Goal: Task Accomplishment & Management: Use online tool/utility

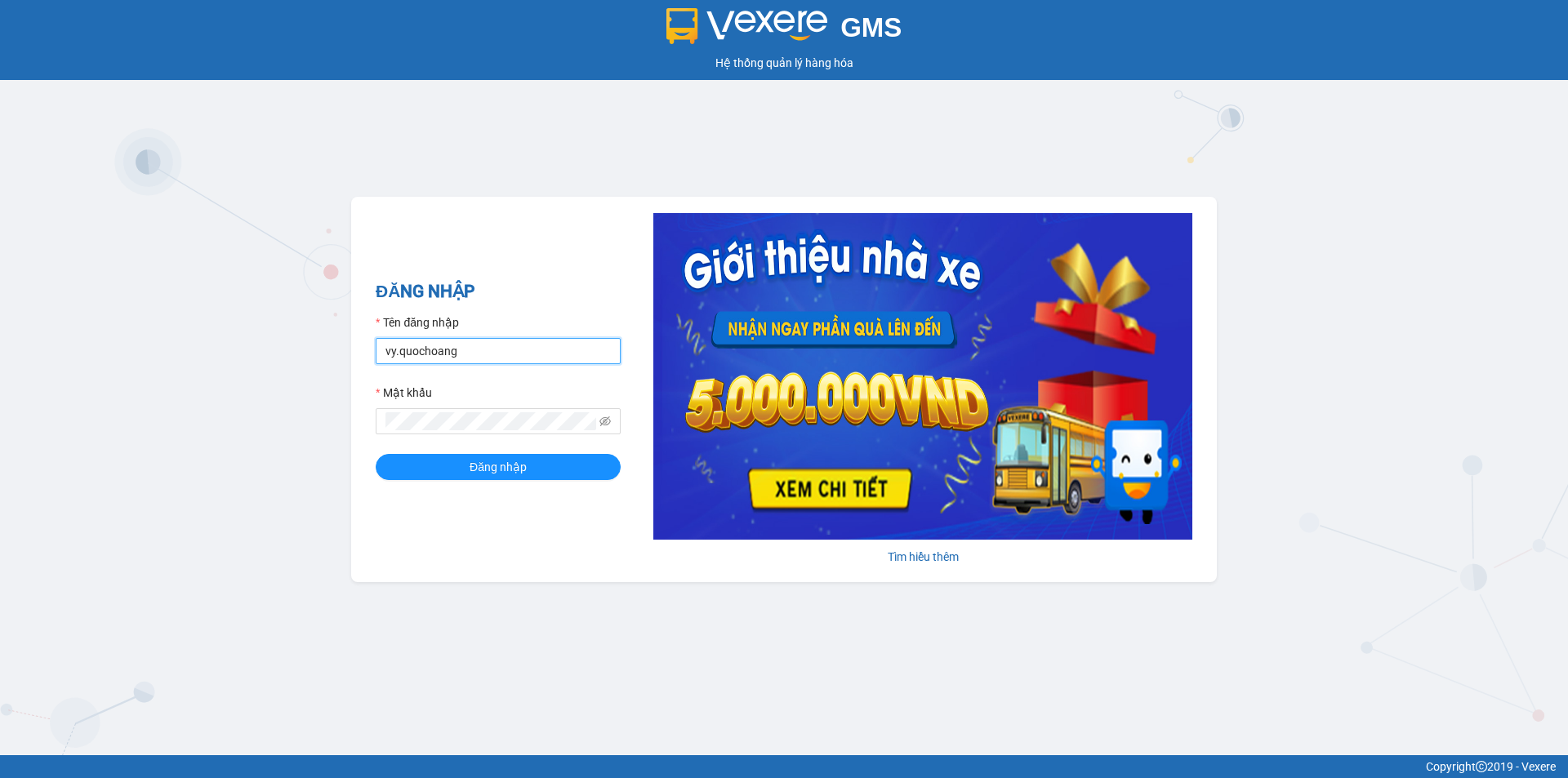
click at [520, 354] on input "vy.quochoang" at bounding box center [498, 351] width 245 height 26
type input "ngochan.quochoang"
click at [558, 463] on button "Đăng nhập" at bounding box center [498, 467] width 245 height 26
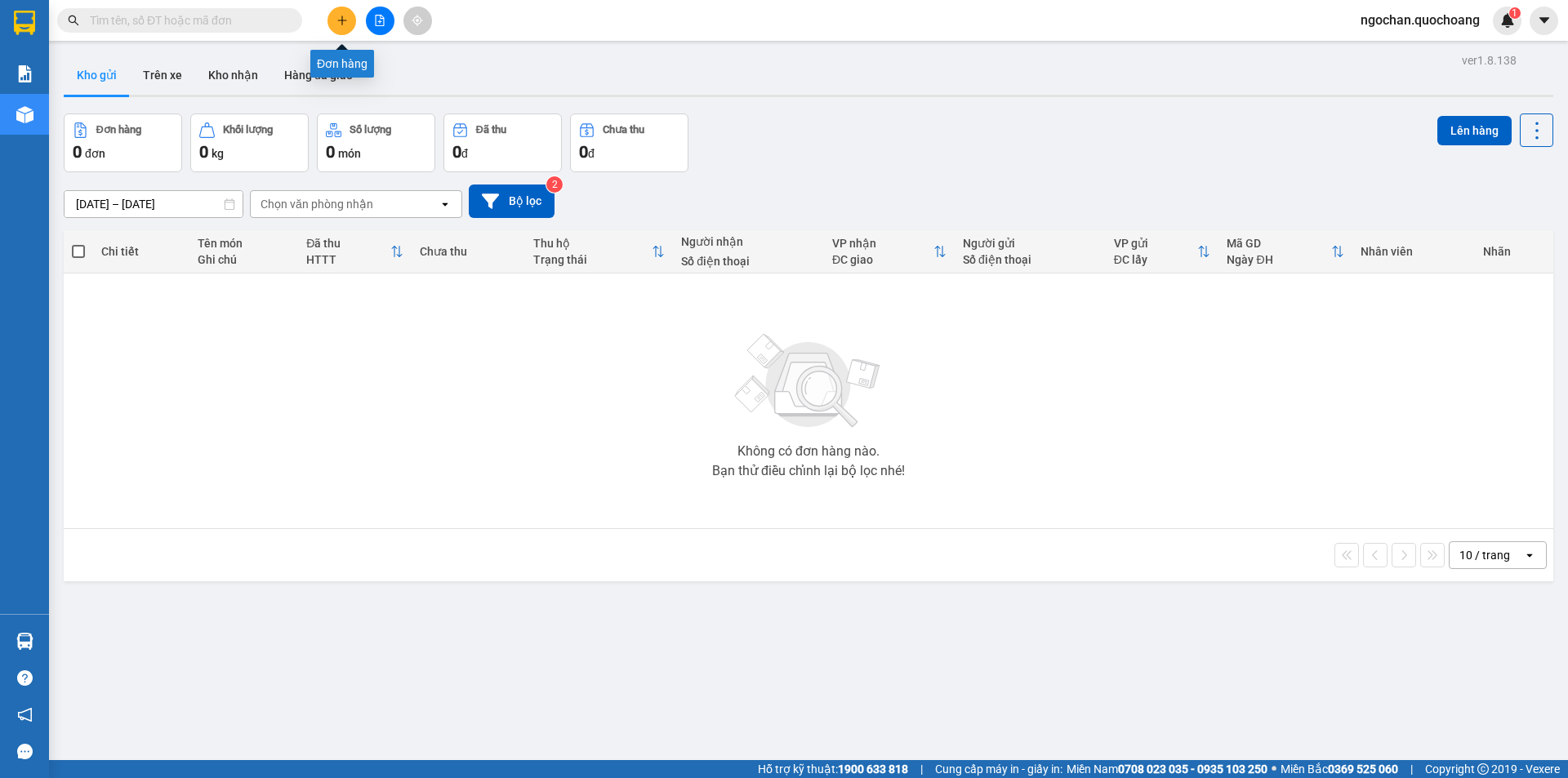
click at [339, 26] on icon "plus" at bounding box center [342, 21] width 12 height 12
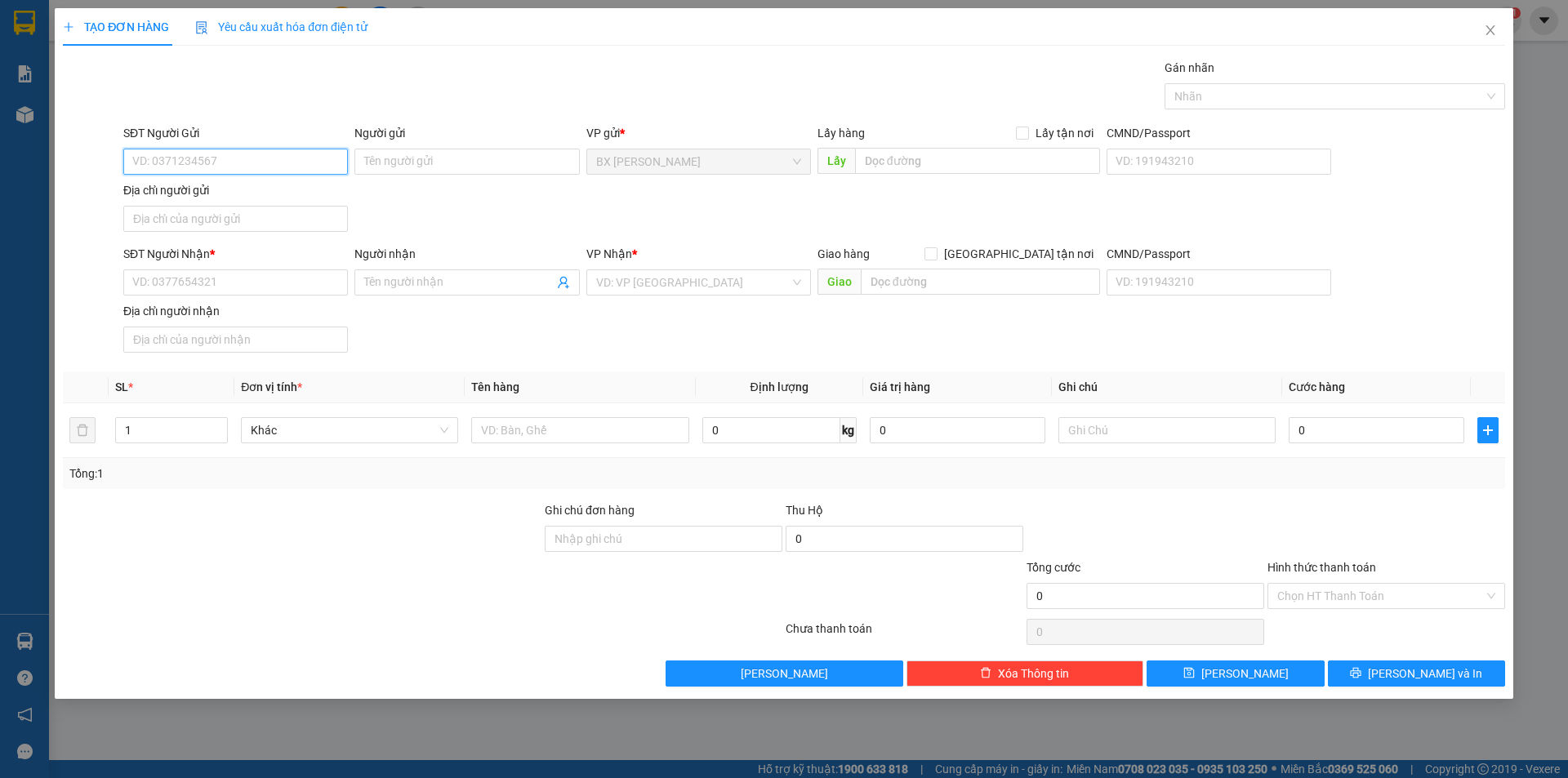
click at [310, 168] on input "SĐT Người Gửi" at bounding box center [235, 162] width 225 height 26
type input "0939365876"
click at [305, 195] on div "0939365876 - CHỊ MƯỜI" at bounding box center [235, 194] width 205 height 18
type input "CHỊ MƯỜI"
type input "0939365876"
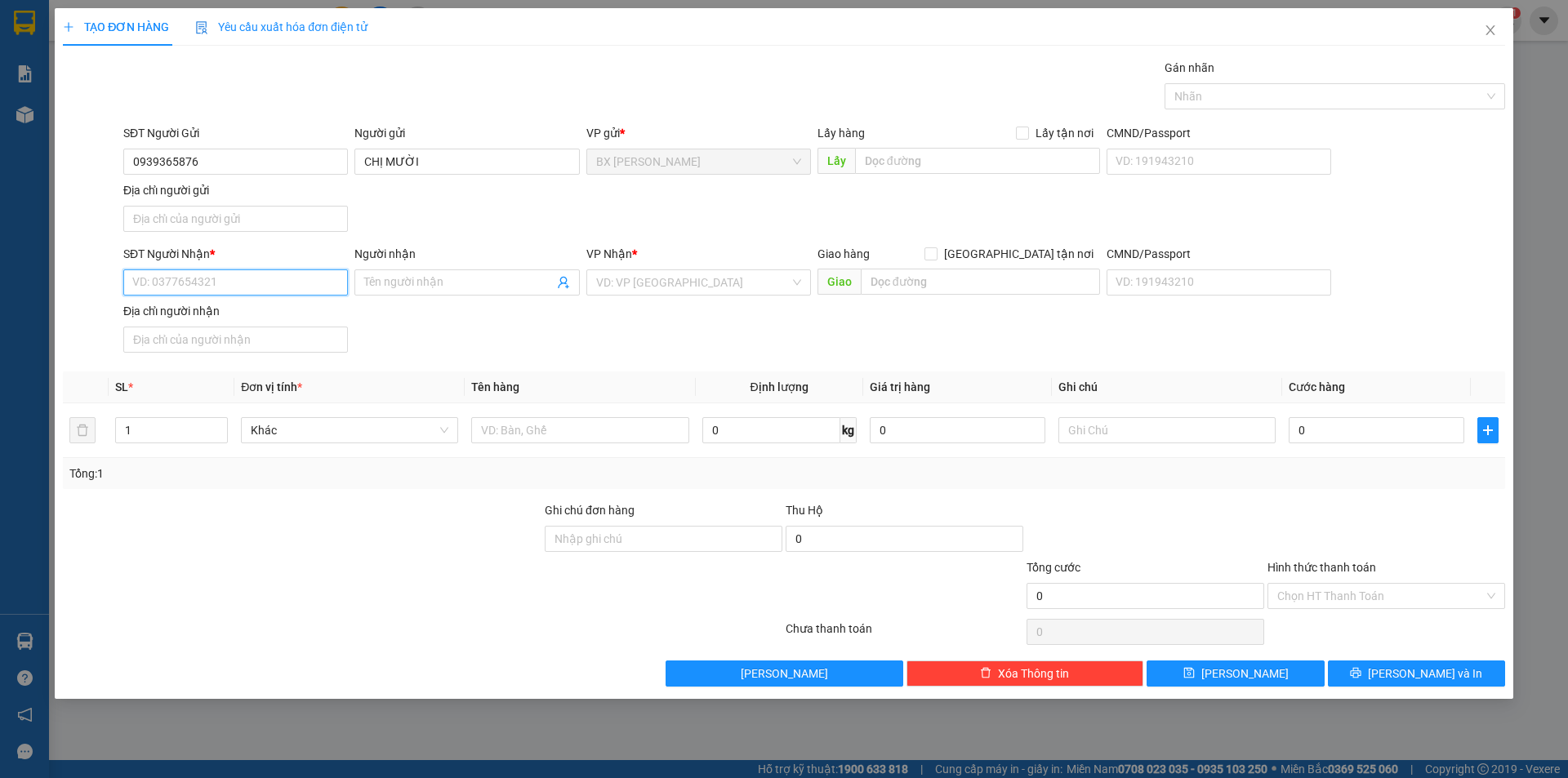
click at [272, 286] on input "SĐT Người Nhận *" at bounding box center [235, 282] width 225 height 26
click at [262, 345] on div "0716680848 - CHỊ [PERSON_NAME]" at bounding box center [235, 341] width 205 height 18
type input "0716680848"
type input "CHỊ [PERSON_NAME]"
click at [156, 430] on input "1" at bounding box center [171, 430] width 111 height 25
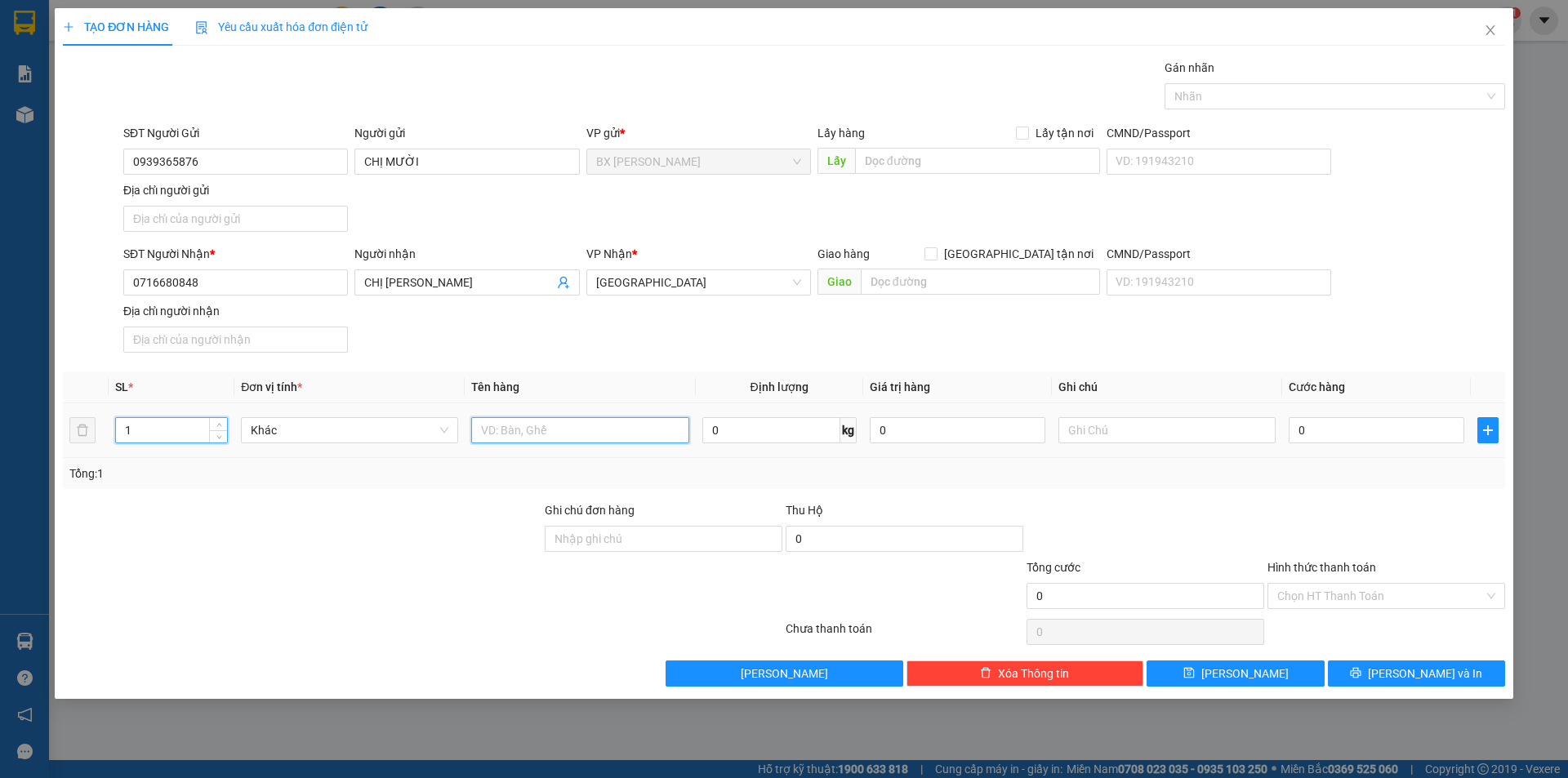
click at [568, 433] on input "text" at bounding box center [580, 430] width 217 height 26
type input "BAO"
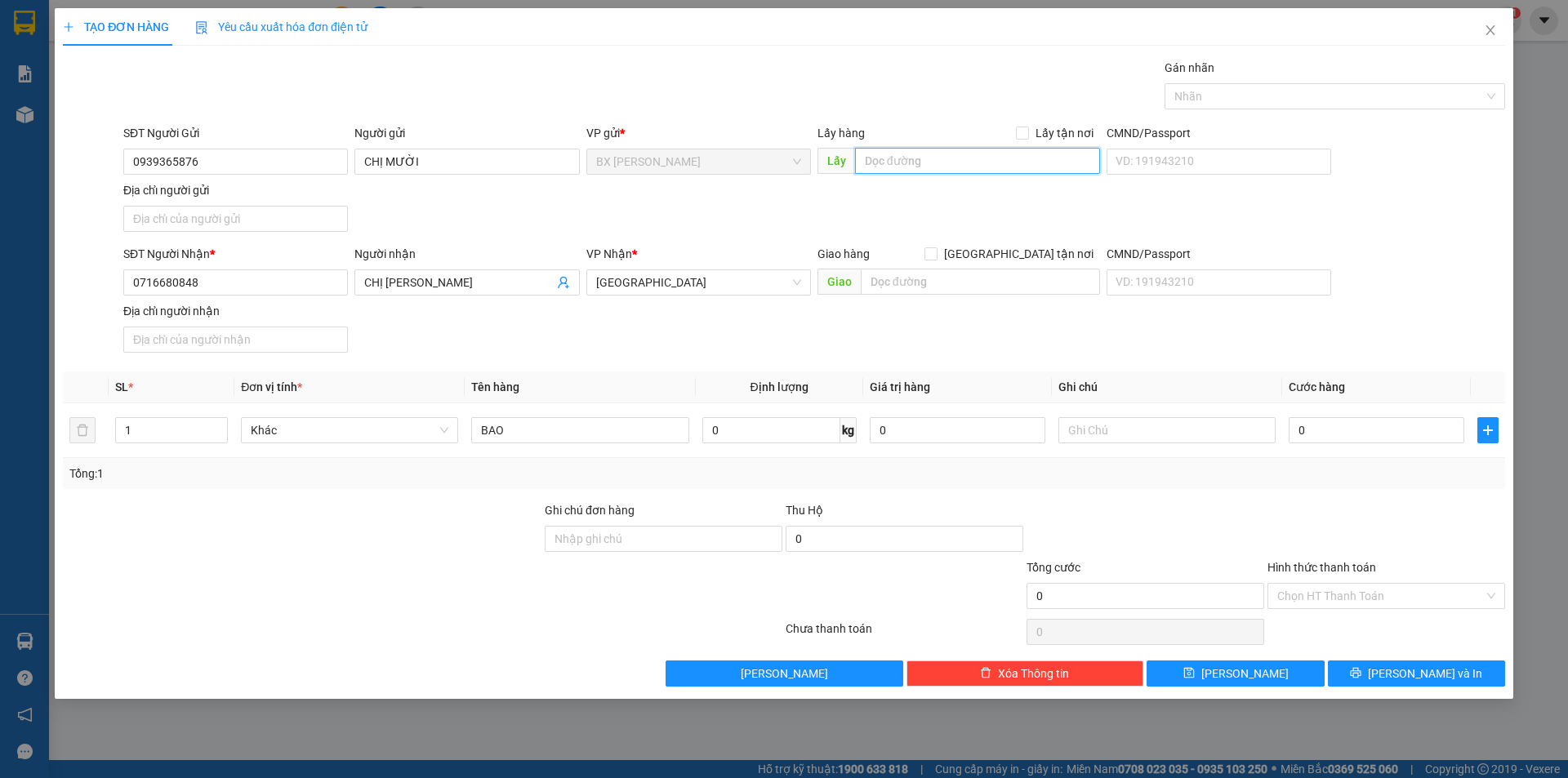
click at [914, 157] on input "text" at bounding box center [977, 161] width 245 height 26
type input "QUA CẦU CẦN LỐ"
click at [1437, 675] on span "[PERSON_NAME] và In" at bounding box center [1424, 674] width 114 height 18
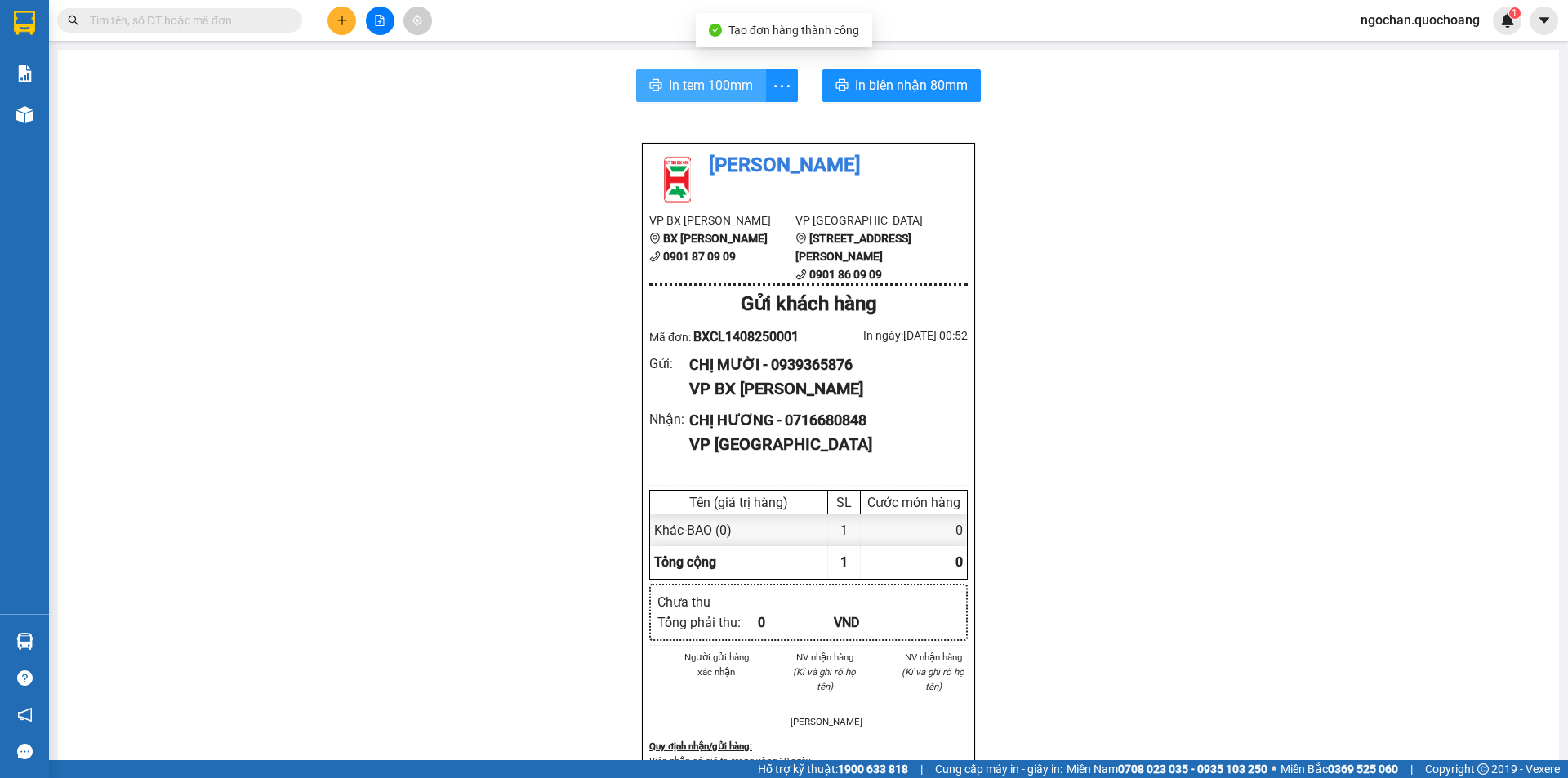
click at [718, 89] on span "In tem 100mm" at bounding box center [711, 85] width 84 height 21
click at [723, 81] on span "In tem 100mm" at bounding box center [711, 85] width 84 height 21
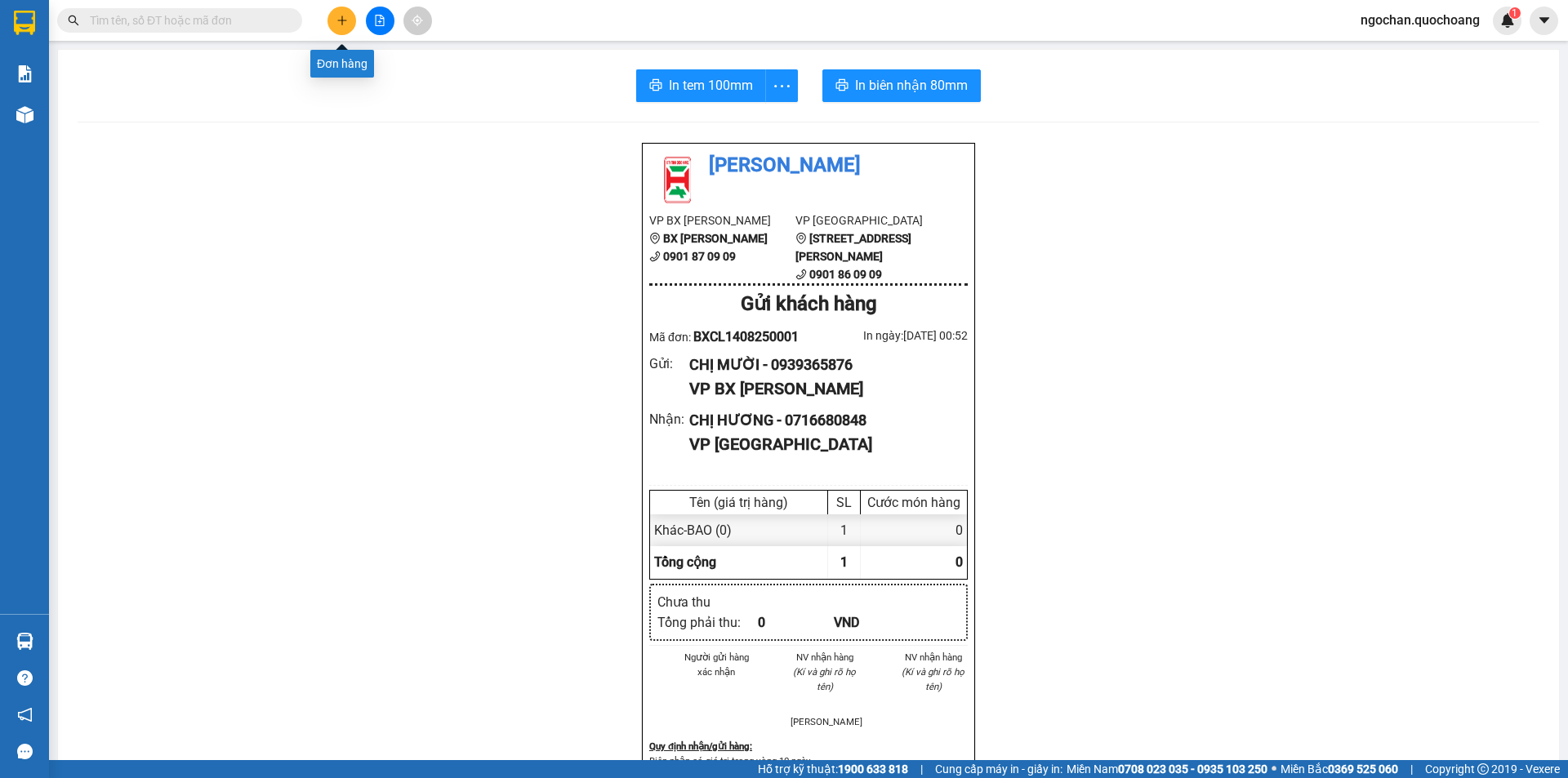
click at [345, 13] on button at bounding box center [342, 21] width 29 height 29
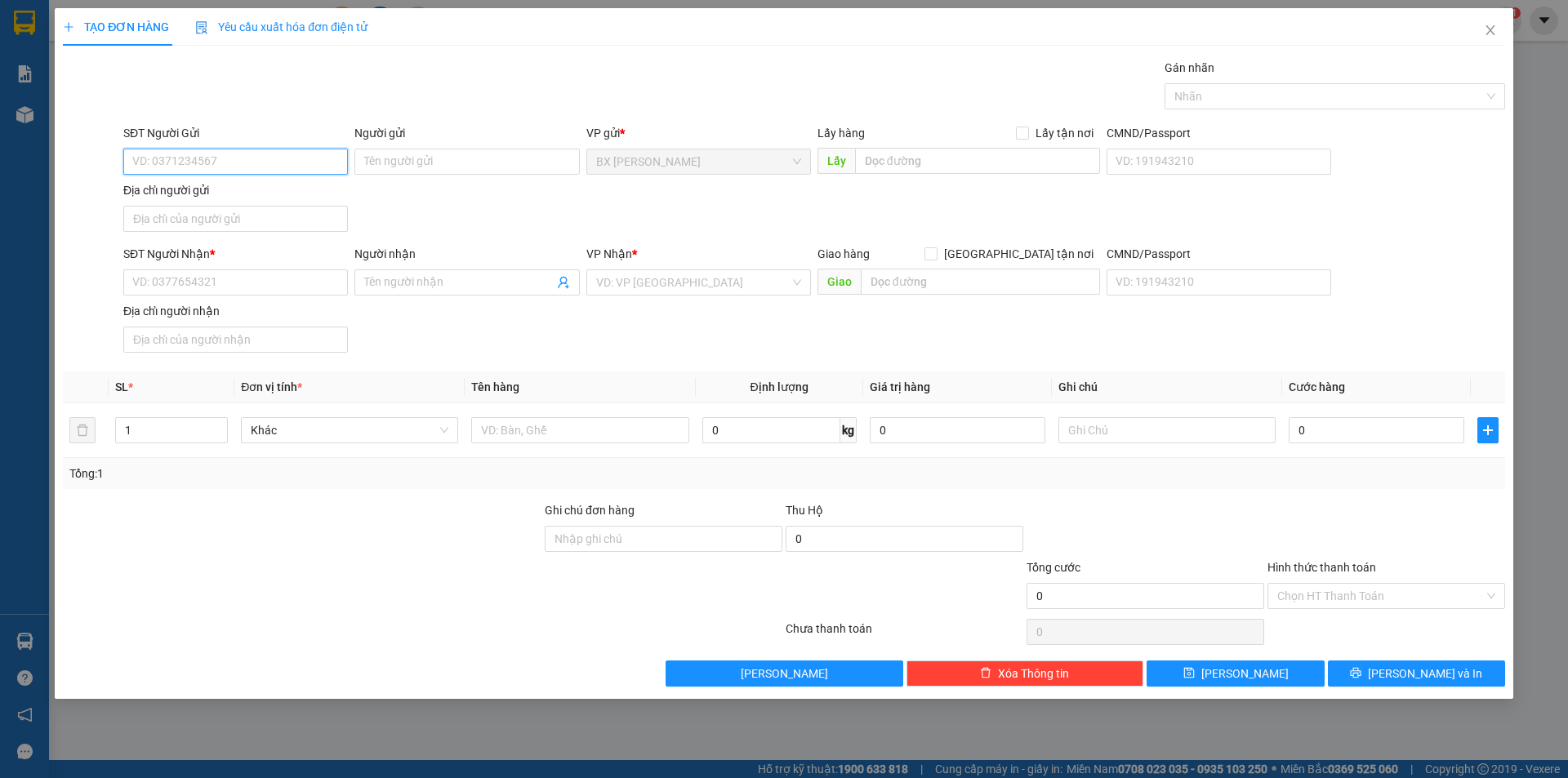
click at [220, 164] on input "SĐT Người Gửi" at bounding box center [235, 162] width 225 height 26
type input "0772903256"
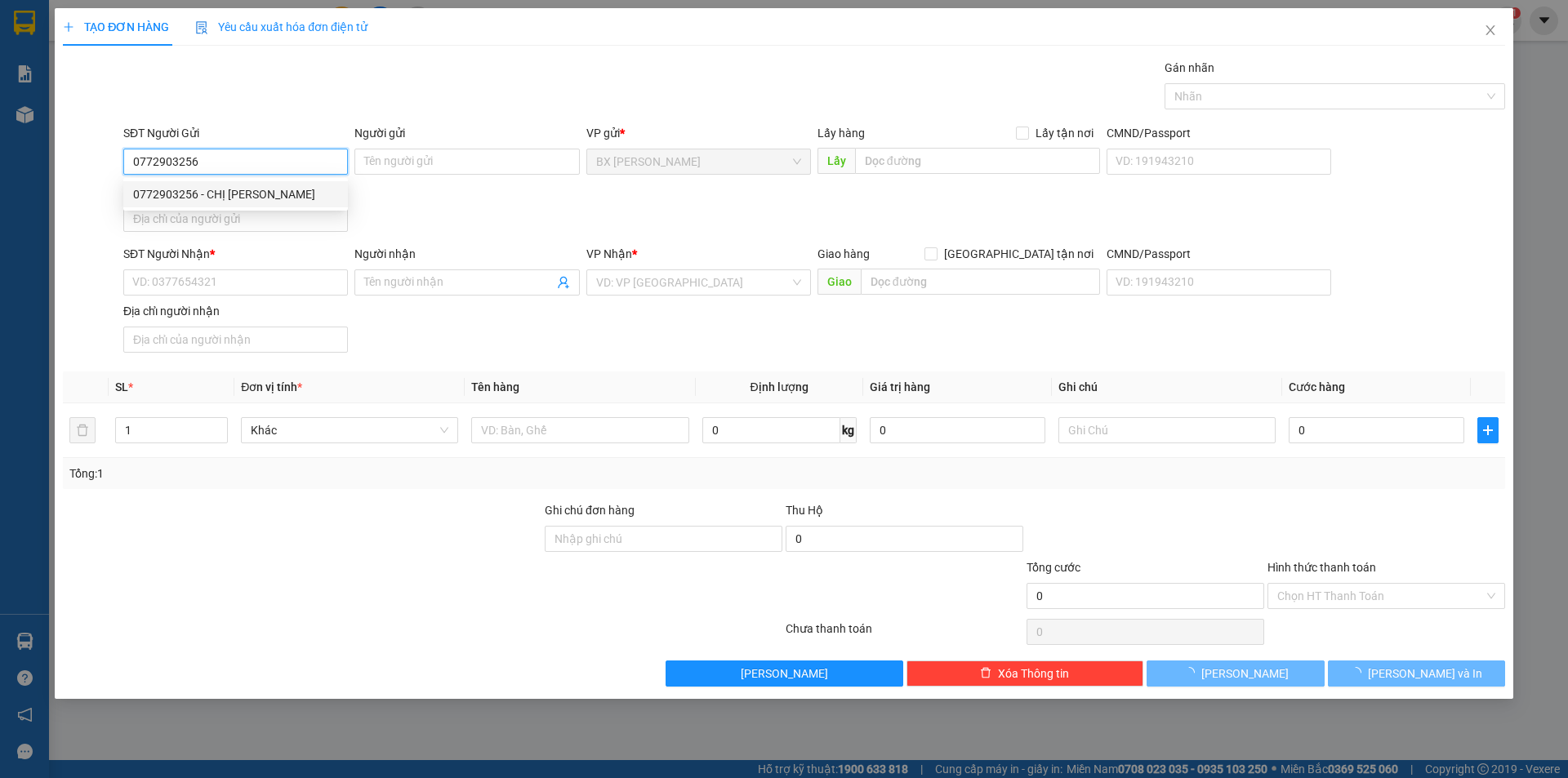
click at [223, 198] on div "0772903256 - CHỊ [PERSON_NAME]" at bounding box center [235, 194] width 205 height 18
type input "CHỊ [PERSON_NAME]"
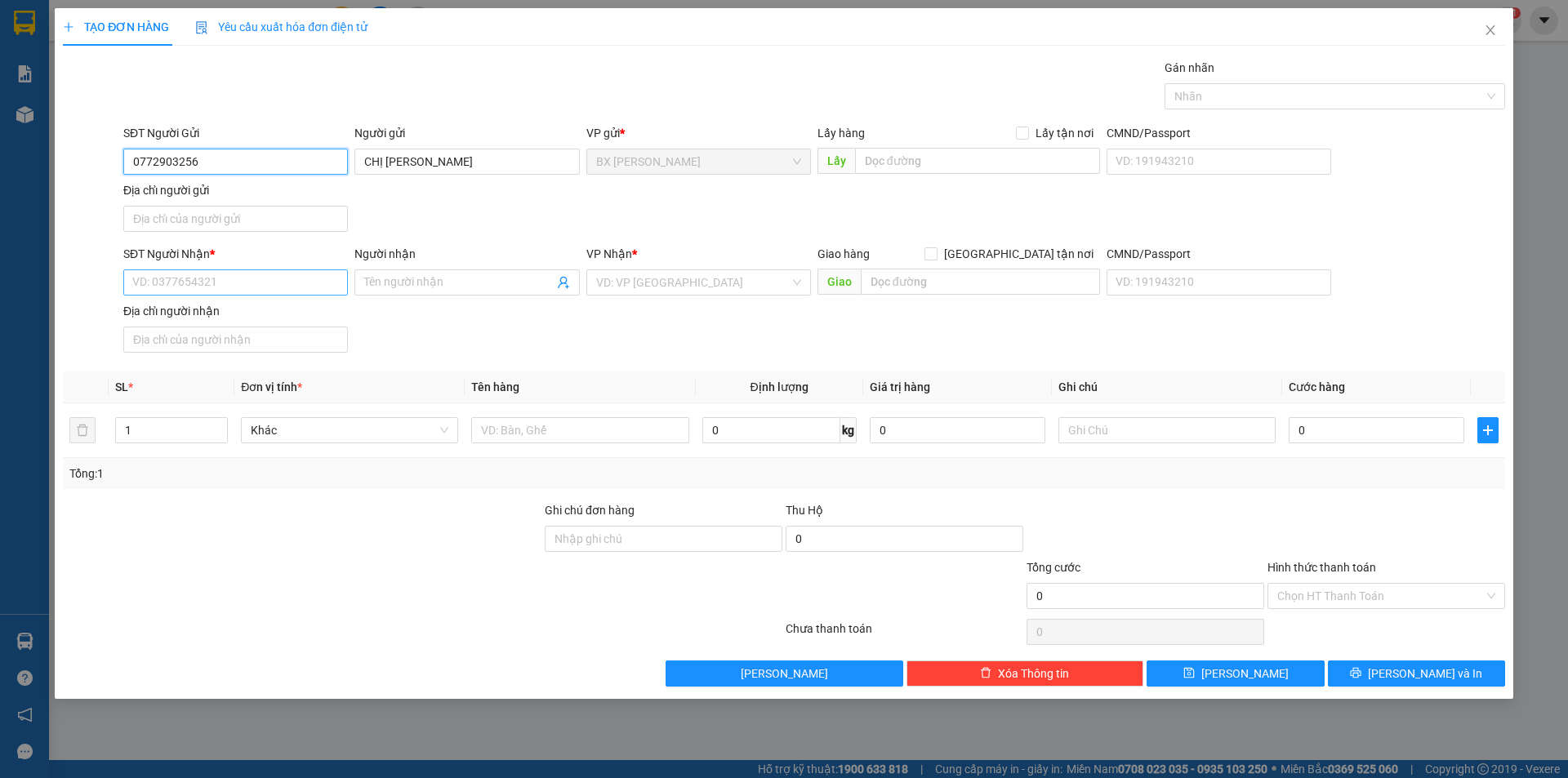
type input "0772903256"
click at [231, 287] on input "SĐT Người Nhận *" at bounding box center [235, 282] width 225 height 26
type input "0911565189"
click at [258, 311] on div "0911565189 - ANH NHÂN" at bounding box center [235, 315] width 205 height 18
type input "ANH NHÂN"
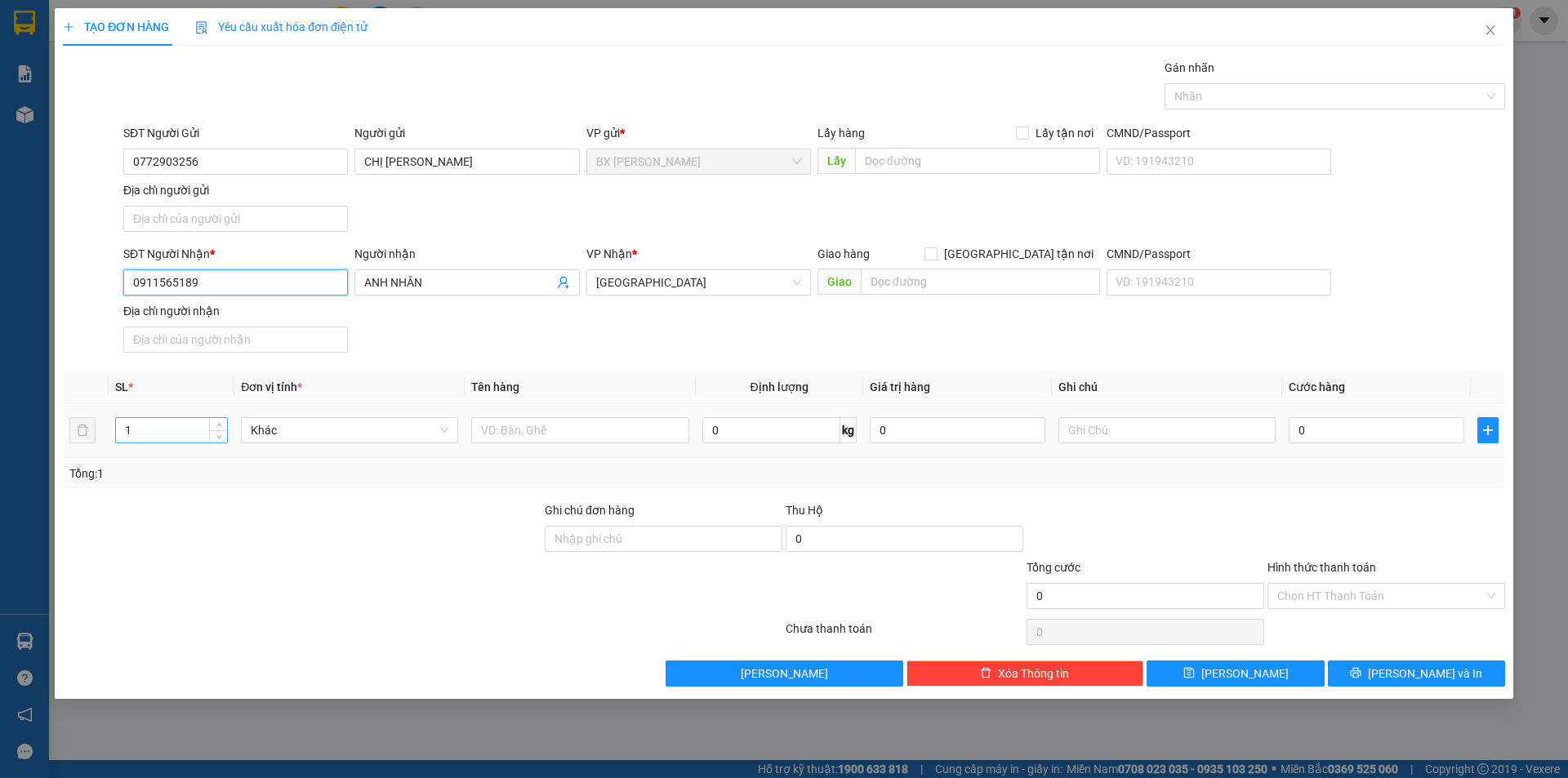
type input "0911565189"
click at [193, 424] on input "1" at bounding box center [171, 430] width 111 height 25
drag, startPoint x: 514, startPoint y: 426, endPoint x: 526, endPoint y: 426, distance: 12.0
click at [514, 426] on input "text" at bounding box center [580, 430] width 217 height 26
type input "BAO"
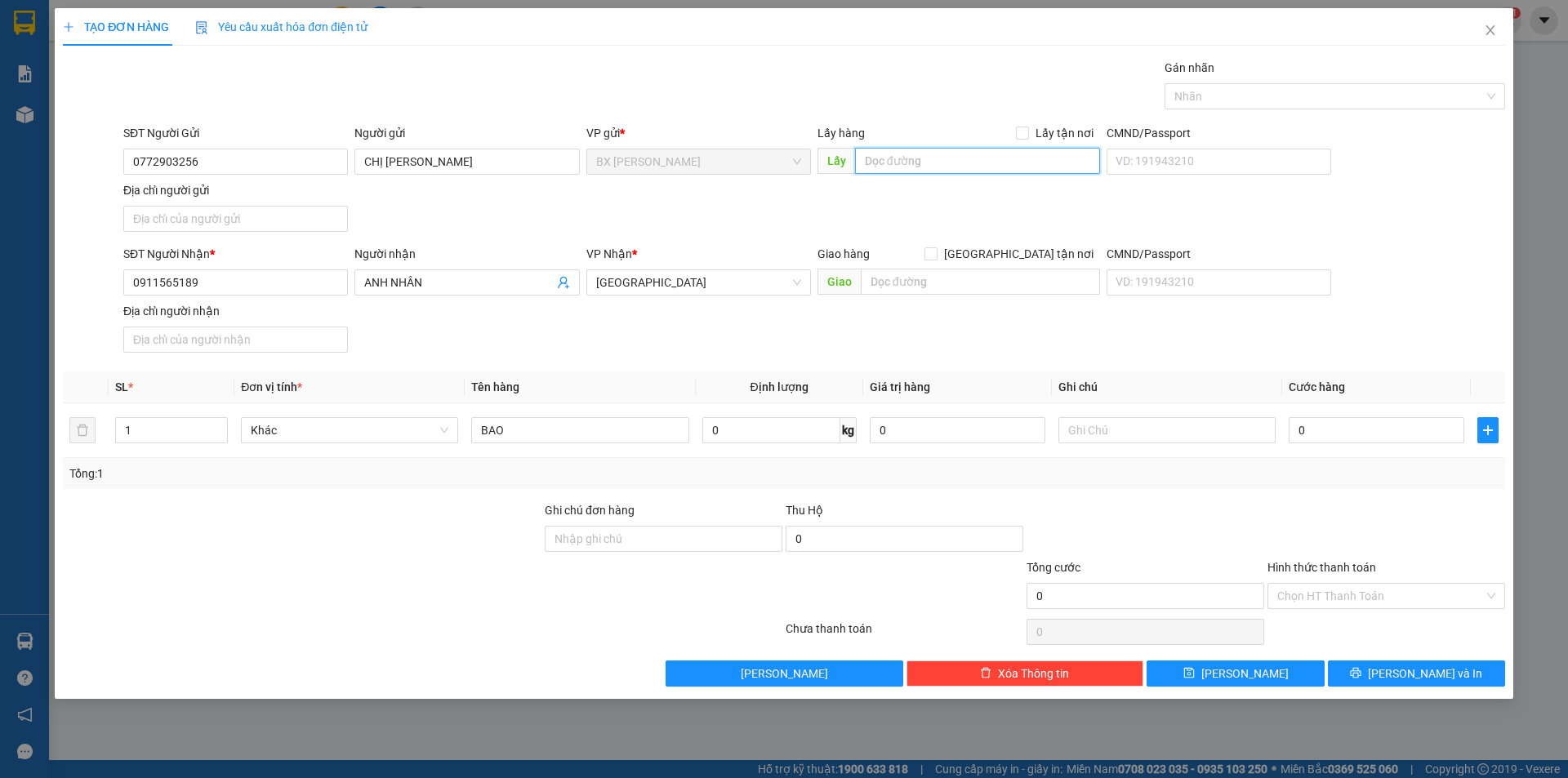
click at [940, 164] on input "text" at bounding box center [977, 161] width 245 height 26
type input "A"
type input "ÁO CƯỚI PHI LONG"
click at [1436, 671] on span "[PERSON_NAME] và In" at bounding box center [1424, 674] width 114 height 18
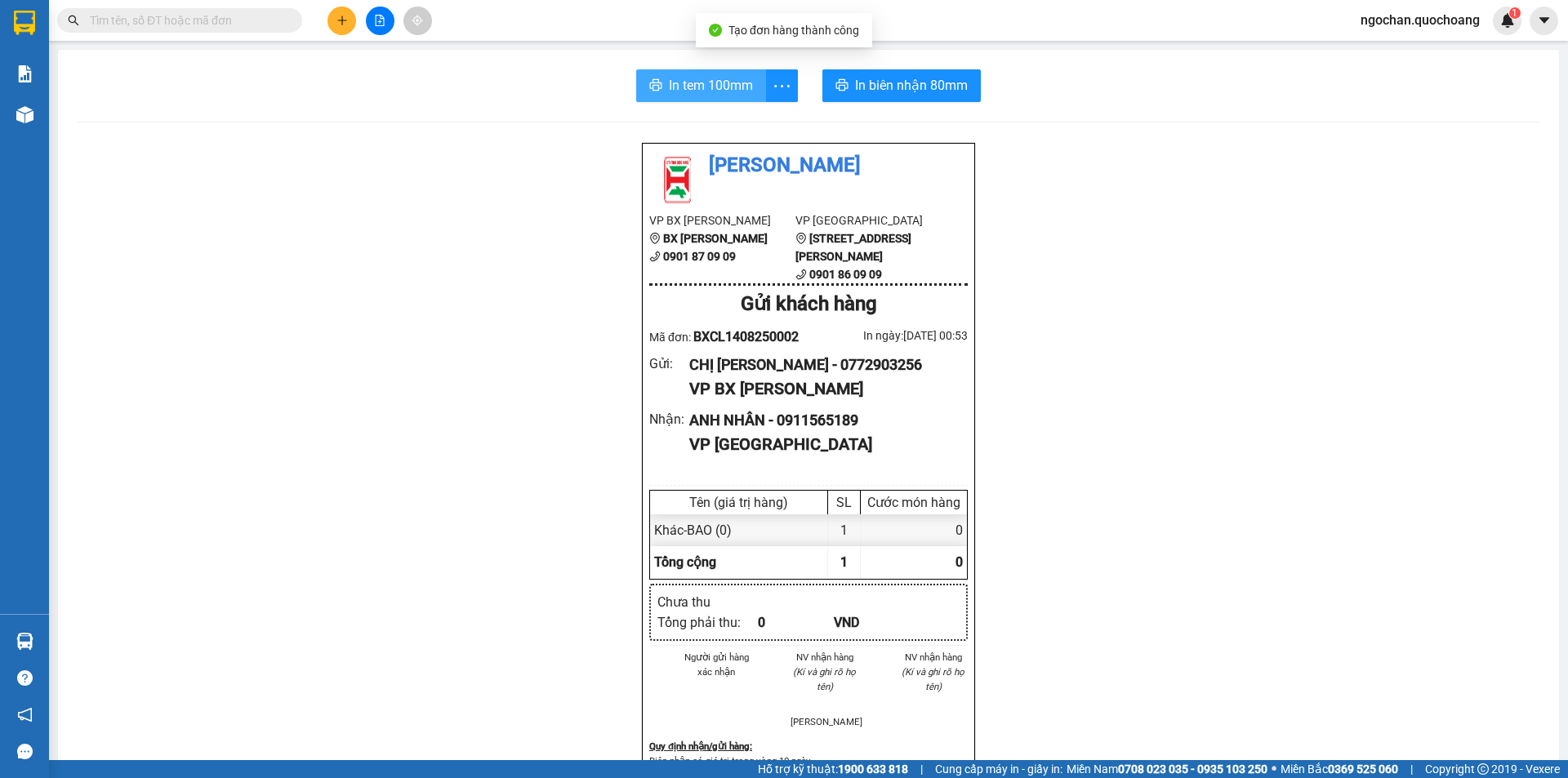
click at [697, 80] on span "In tem 100mm" at bounding box center [711, 85] width 84 height 21
click at [705, 83] on span "In tem 100mm" at bounding box center [711, 85] width 84 height 21
